Goal: Information Seeking & Learning: Learn about a topic

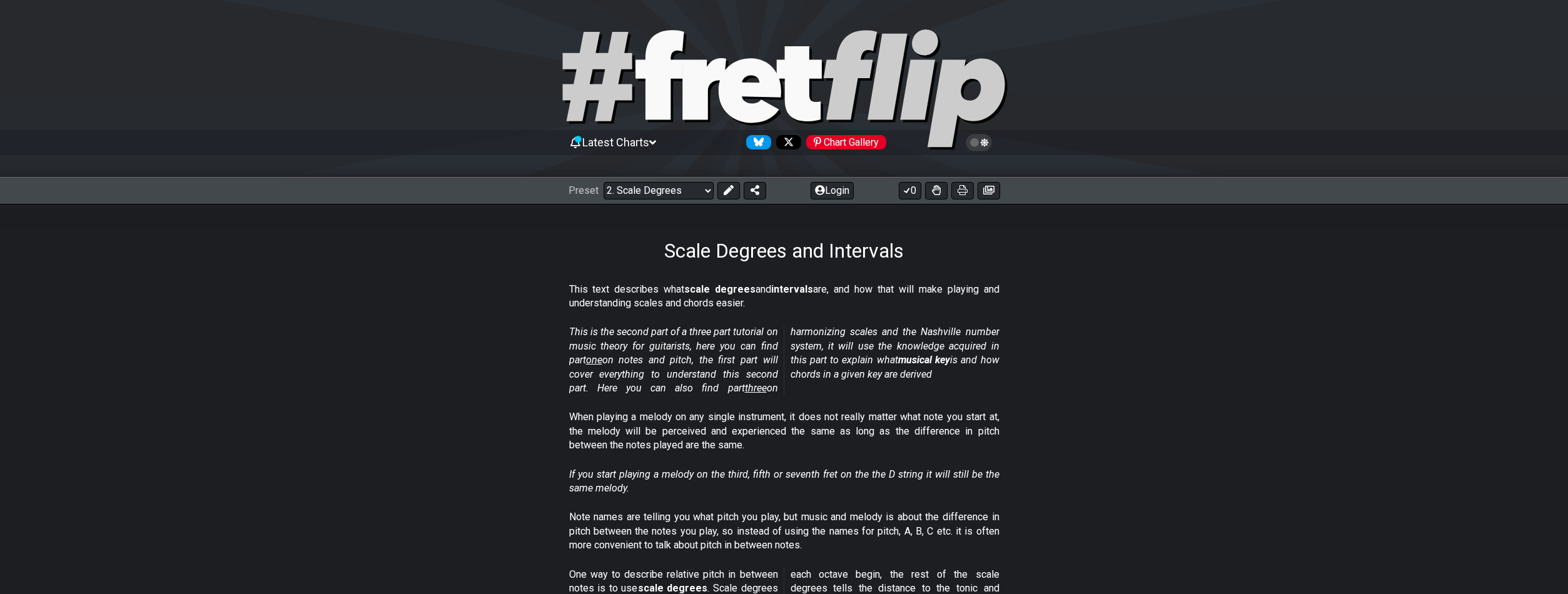
select select "/scale-degrees-and-intervals"
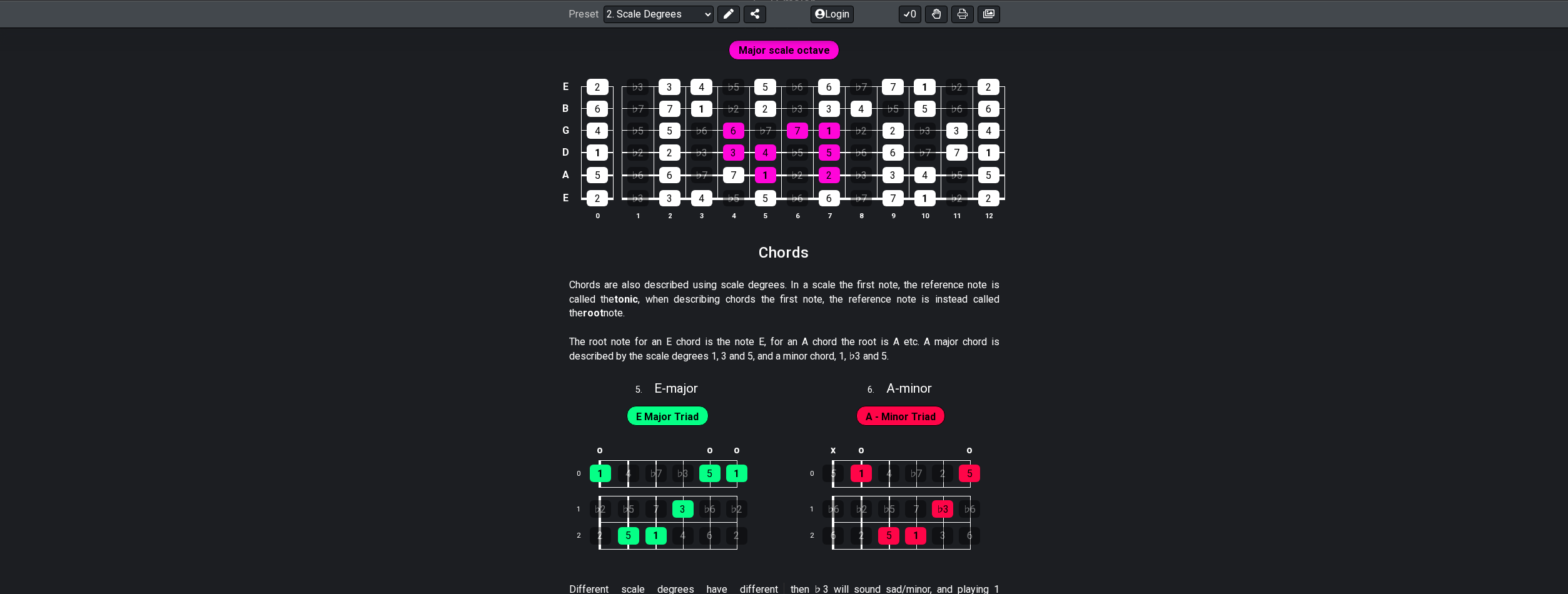
scroll to position [1775, 0]
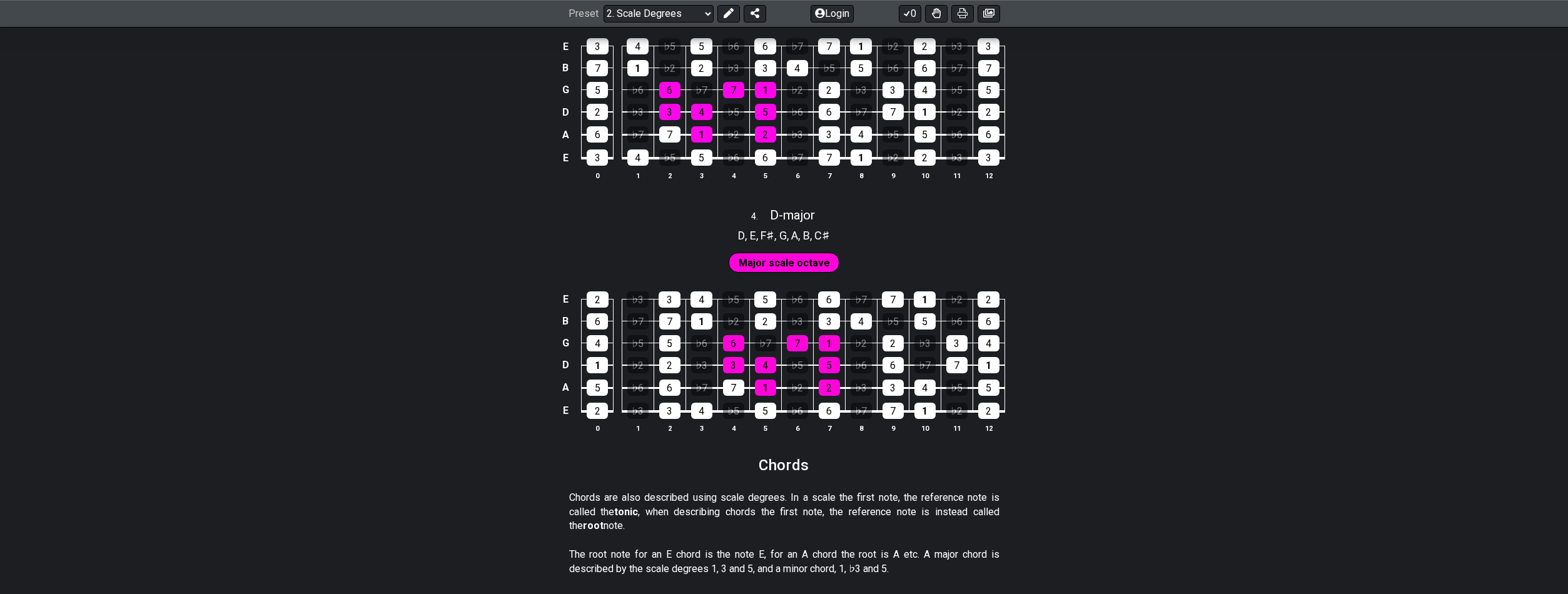
drag, startPoint x: 1203, startPoint y: 279, endPoint x: 1181, endPoint y: 210, distance: 72.4
click at [1188, 226] on div "This text describes what scale degrees and intervals are, and how that will mak…" at bounding box center [784, 312] width 1568 height 3372
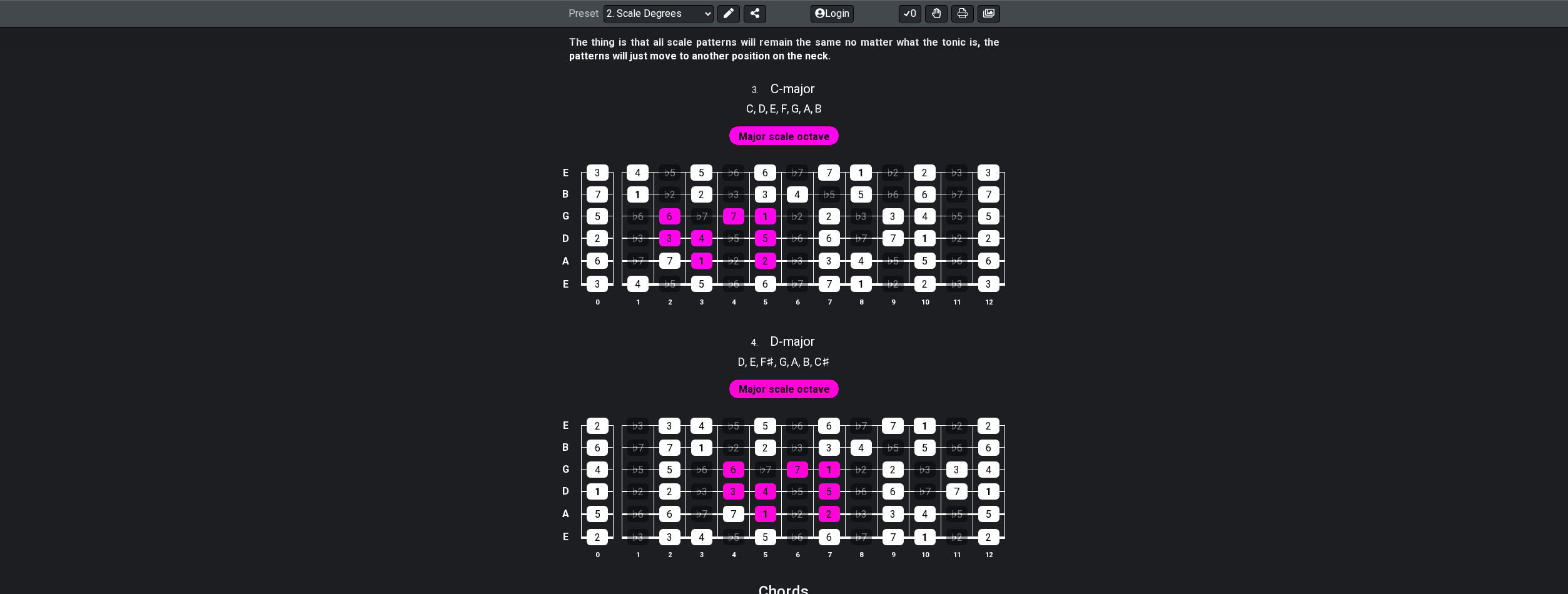
drag, startPoint x: 1166, startPoint y: 196, endPoint x: 1169, endPoint y: 176, distance: 20.2
click at [1169, 176] on div "E 3 4 ♭5 5 ♭6 6 ♭7 7 1 ♭2 2 ♭3 3 B 7 1 ♭2 2 ♭3 3 4 ♭5 5 ♭6 6 ♭7 7 G 5 ♭6 6 ♭7 7…" at bounding box center [784, 236] width 1568 height 176
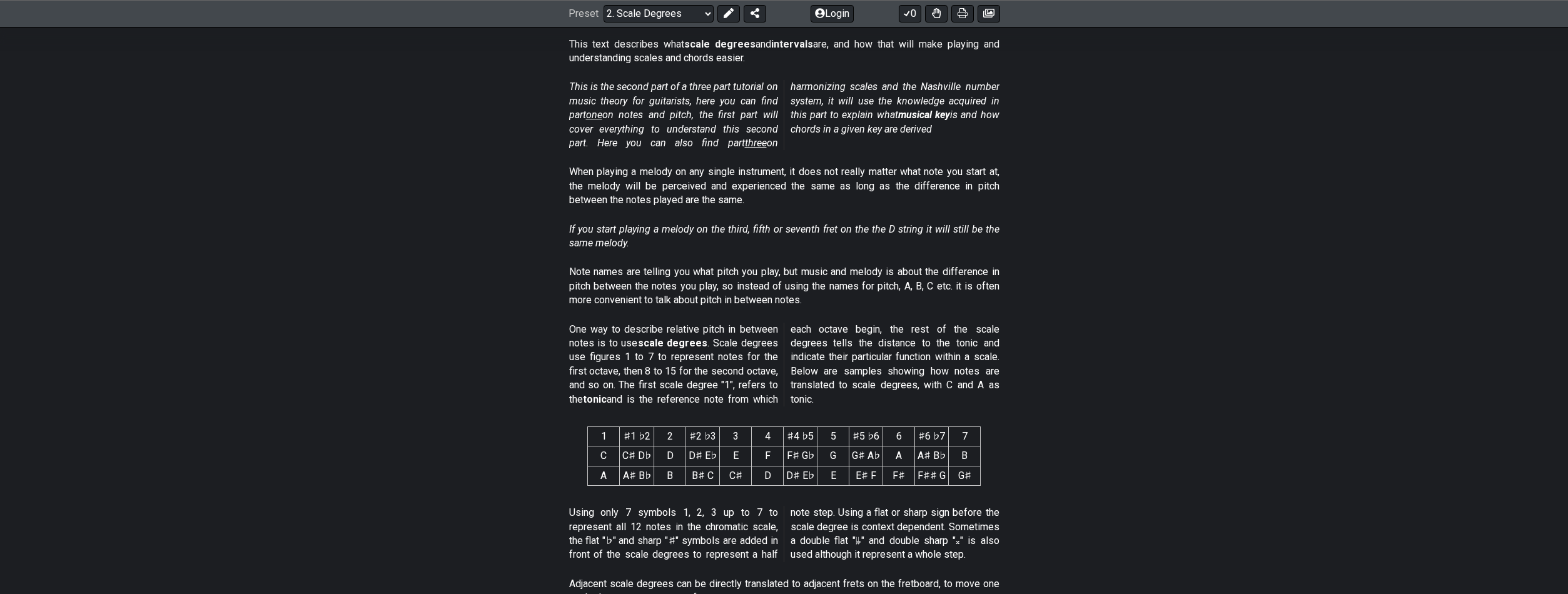
scroll to position [273, 0]
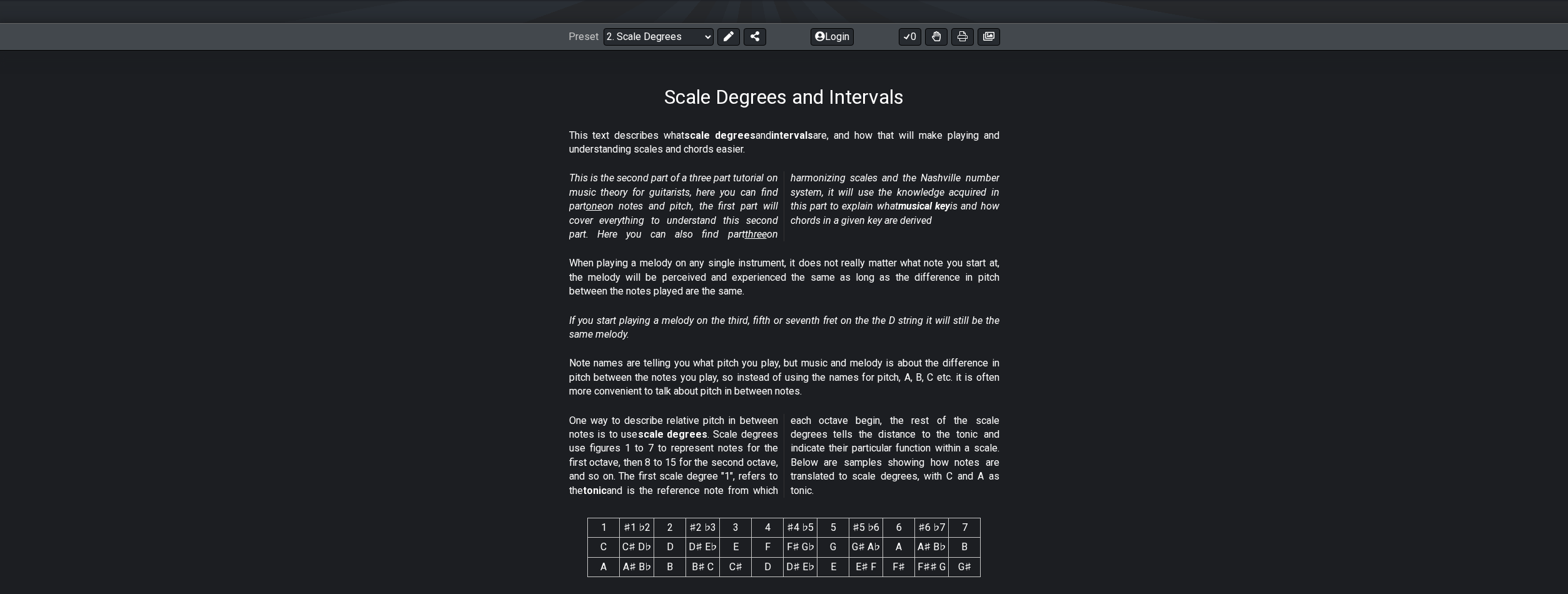
scroll to position [82, 0]
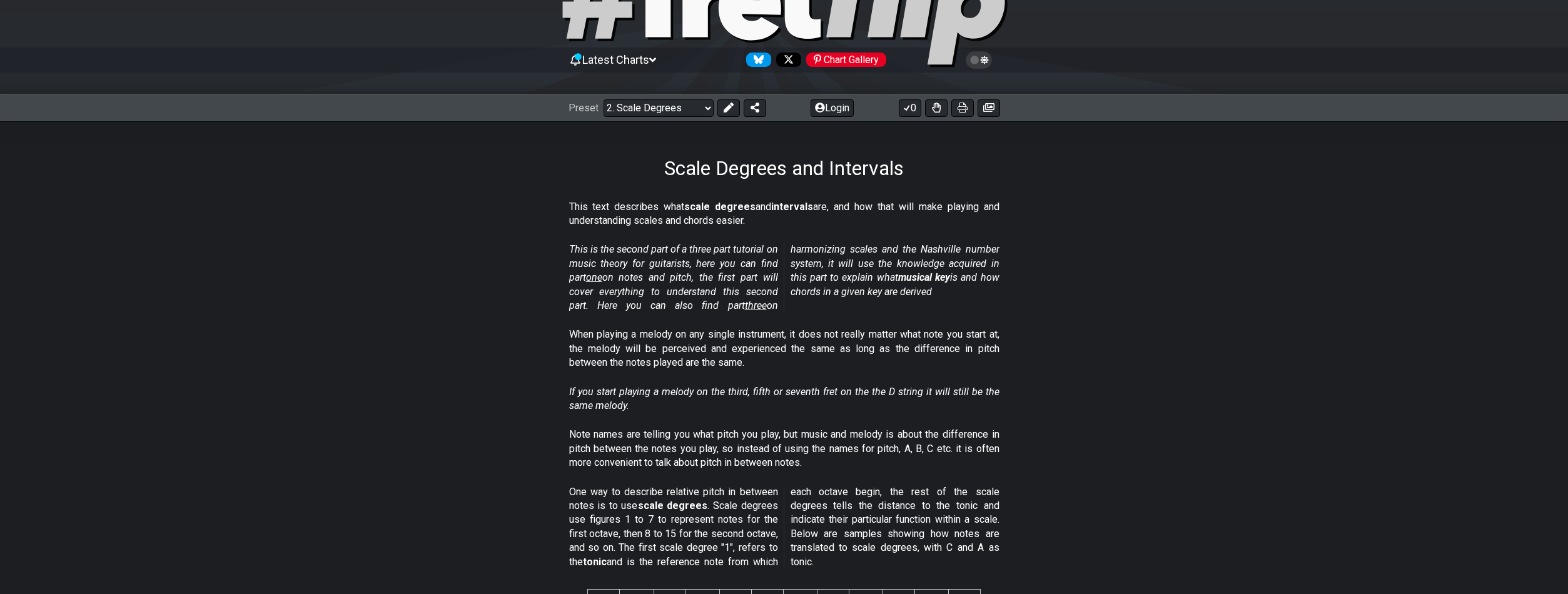
drag, startPoint x: 599, startPoint y: 279, endPoint x: 384, endPoint y: 50, distance: 314.1
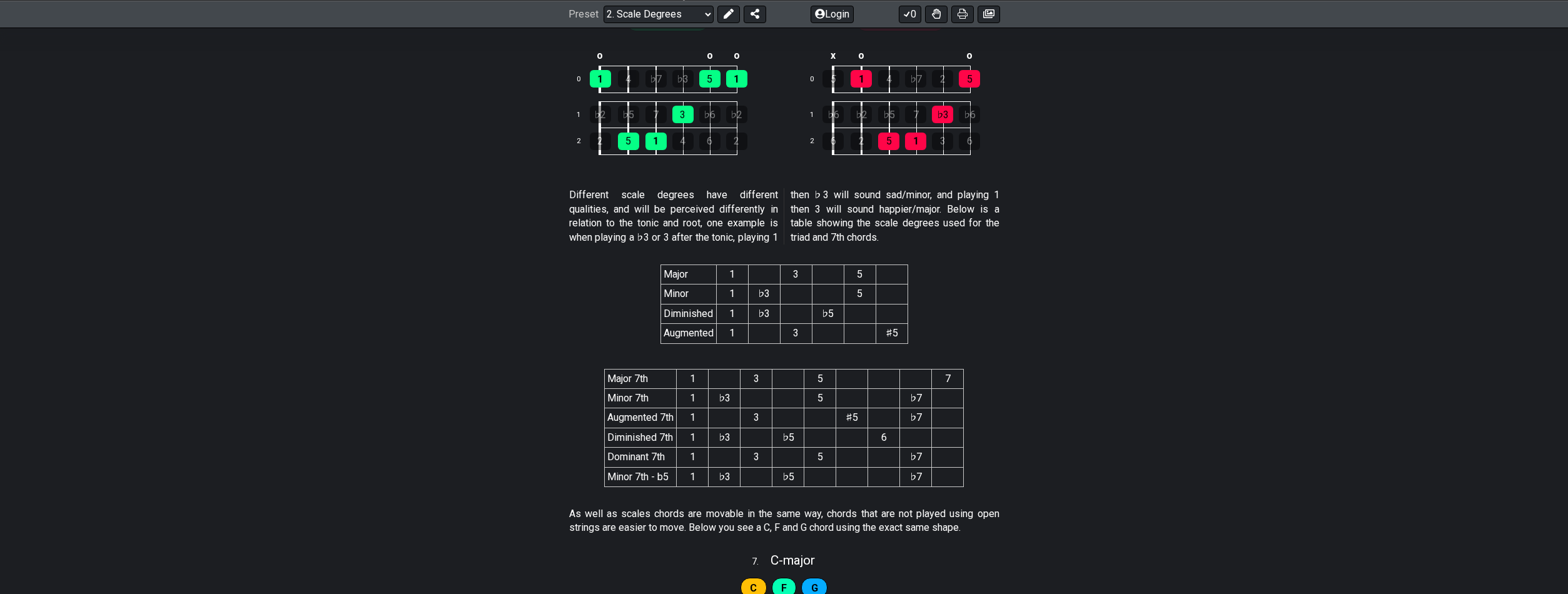
scroll to position [2353, 0]
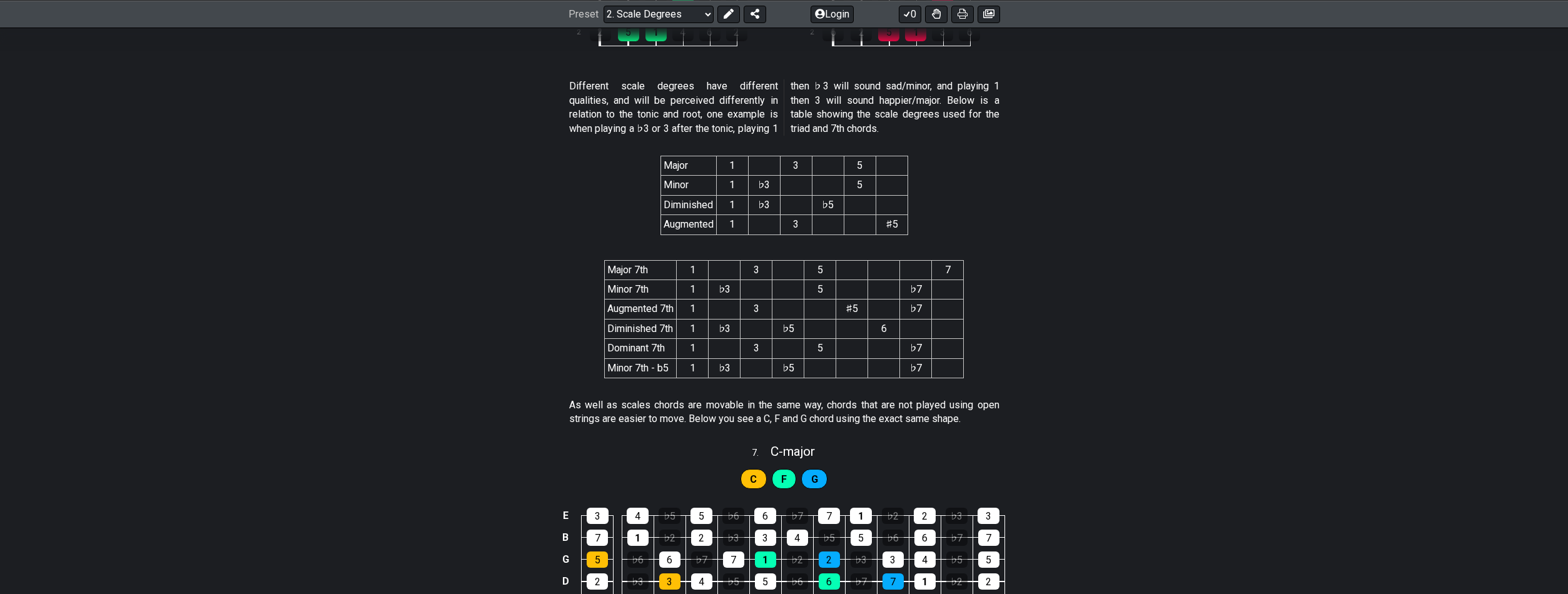
drag, startPoint x: 793, startPoint y: 247, endPoint x: 813, endPoint y: 271, distance: 31.2
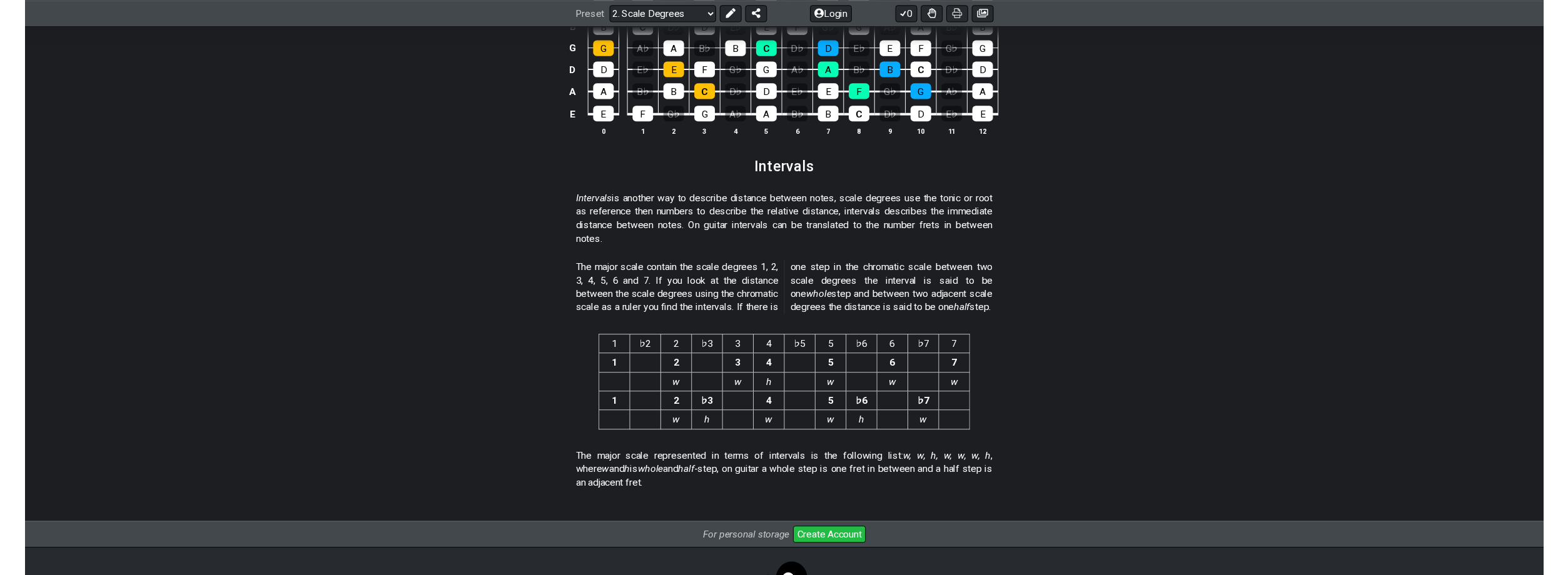
scroll to position [2930, 0]
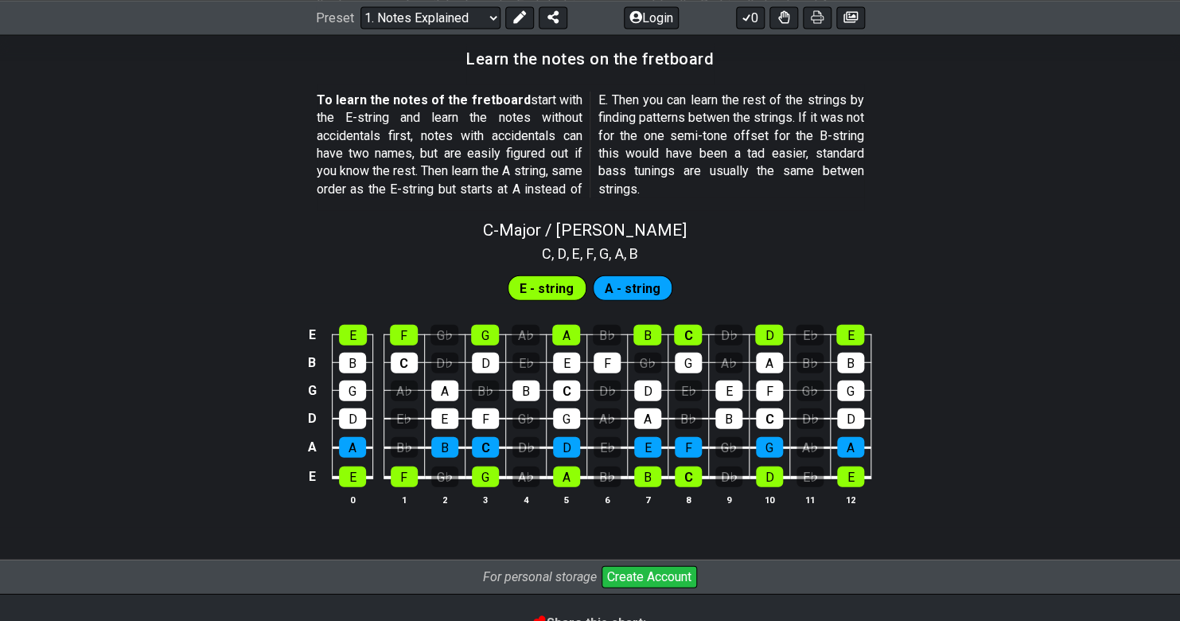
scroll to position [1492, 0]
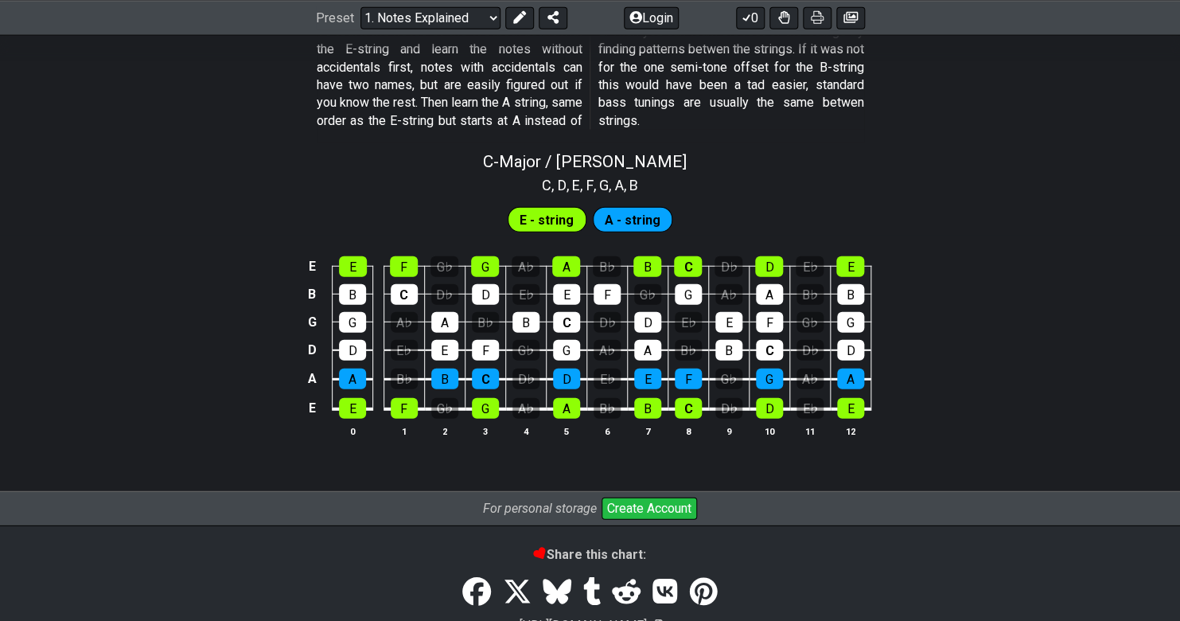
drag, startPoint x: 743, startPoint y: 620, endPoint x: 6, endPoint y: 65, distance: 922.4
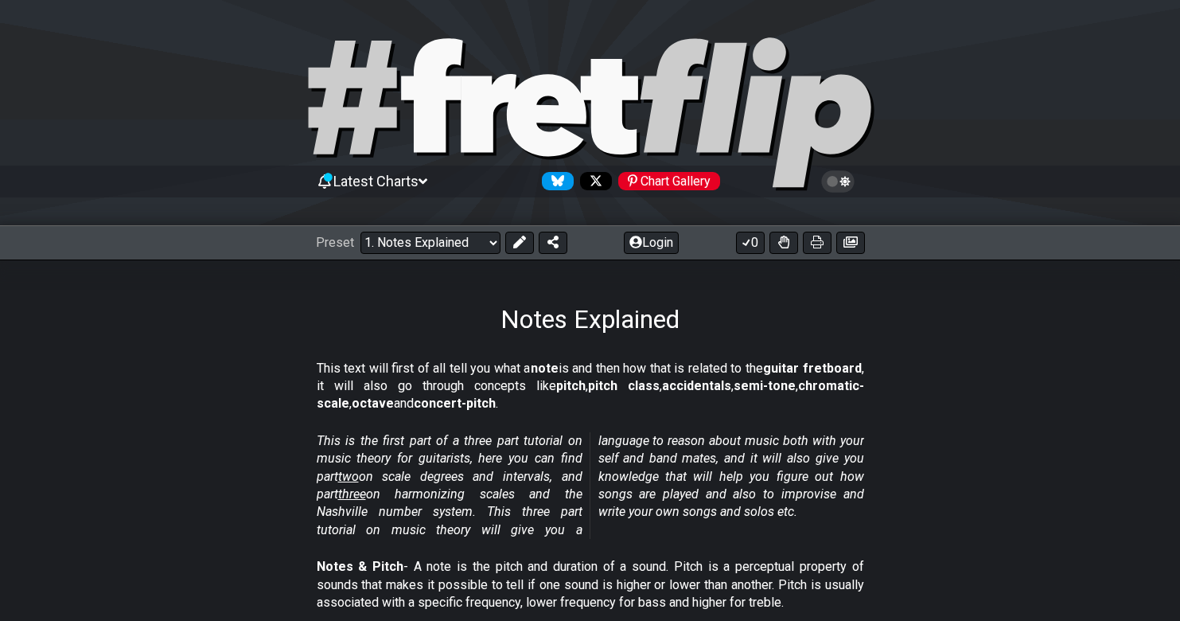
scroll to position [1492, 0]
